Goal: Information Seeking & Learning: Check status

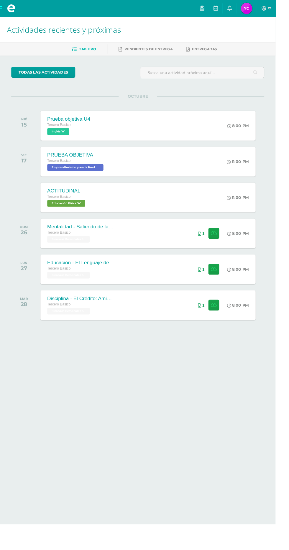
click at [265, 9] on span "[MEDICAL_DATA][PERSON_NAME] Mi Perfil" at bounding box center [258, 9] width 14 height 12
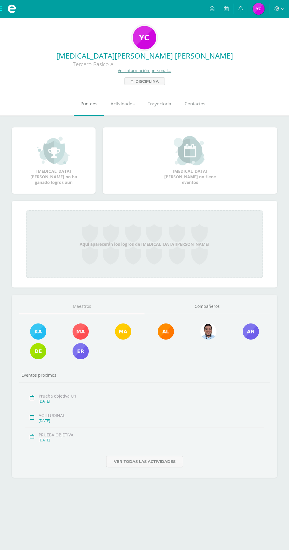
click at [87, 105] on span "Punteos" at bounding box center [88, 104] width 17 height 6
